Goal: Browse casually: Explore the website without a specific task or goal

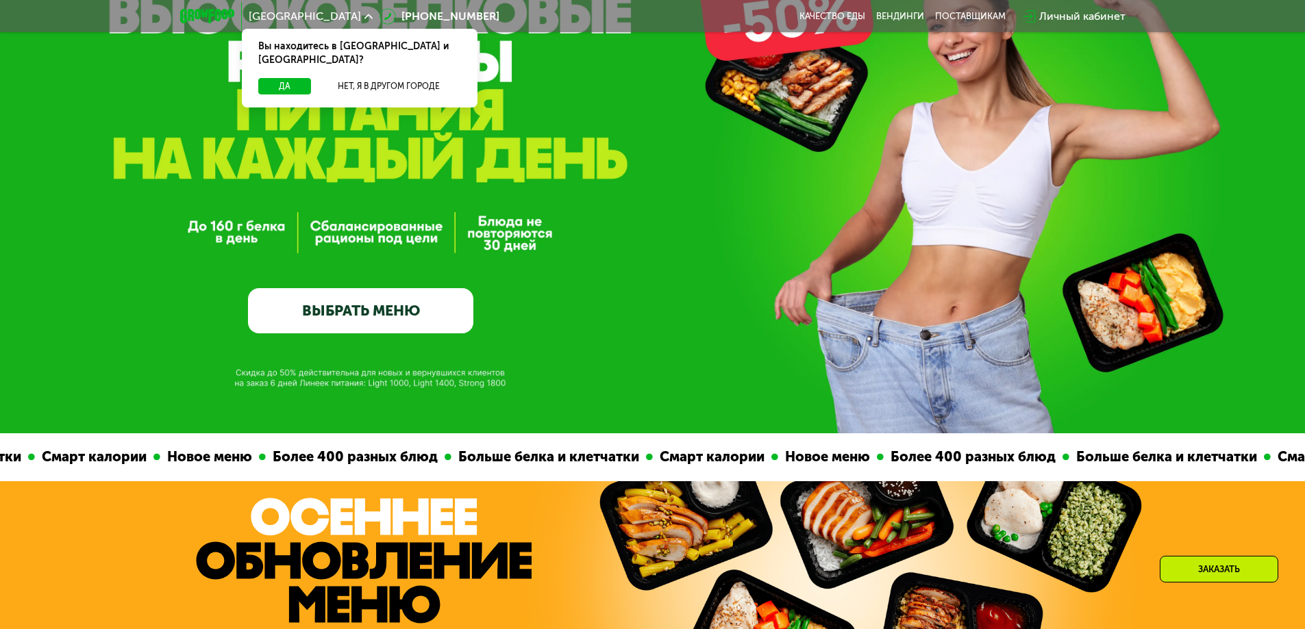
scroll to position [4700, 0]
